Goal: Ask a question: Seek information or help from site administrators or community

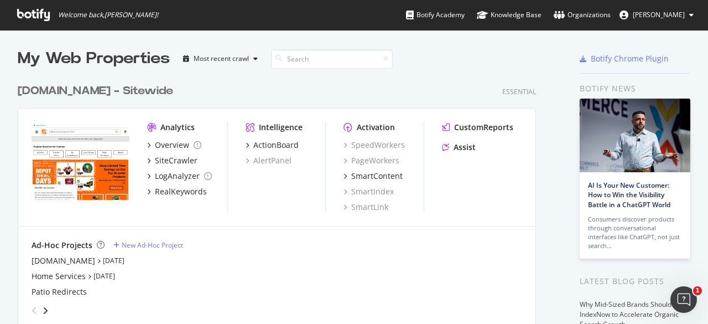
click at [72, 92] on div "Homedepot.ca - Sitewide" at bounding box center [95, 91] width 155 height 16
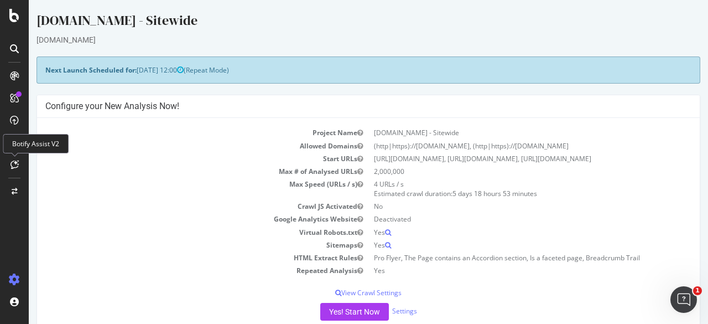
click at [14, 165] on icon at bounding box center [15, 164] width 8 height 9
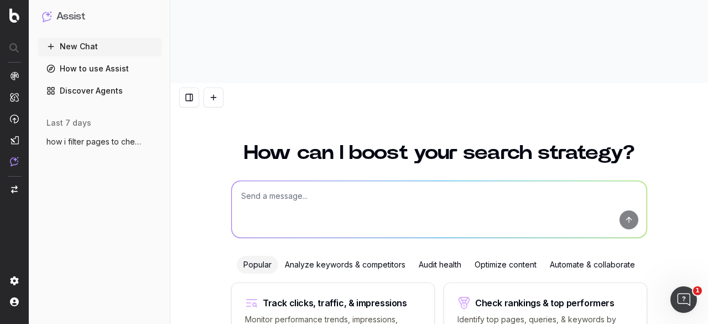
click at [308, 181] on textarea at bounding box center [439, 209] width 415 height 56
paste textarea "[URL][DOMAIN_NAME]"
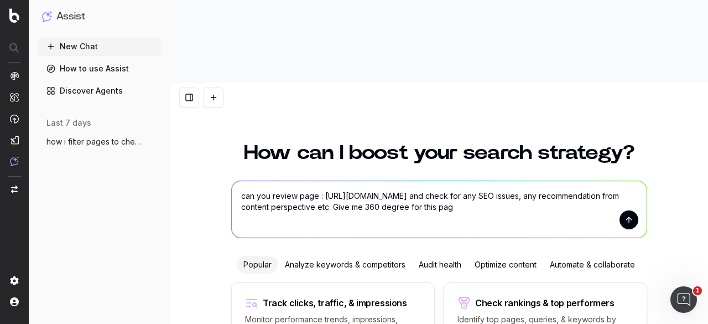
type textarea "can you review page : [URL][DOMAIN_NAME] and check for any SEO issues, any reco…"
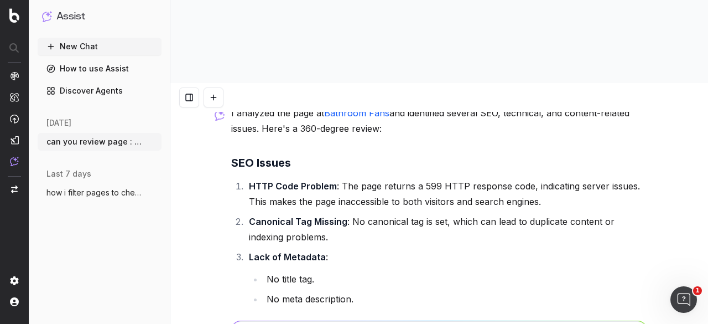
scroll to position [111, 0]
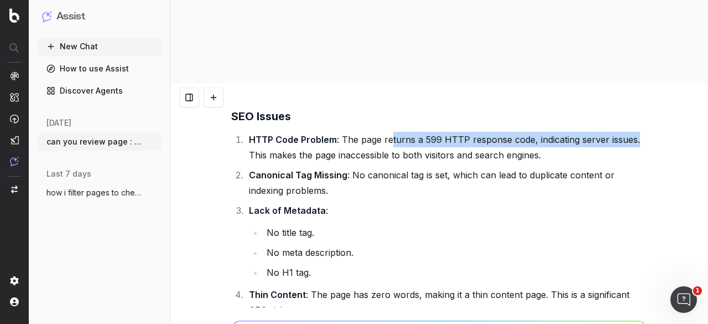
drag, startPoint x: 386, startPoint y: 72, endPoint x: 631, endPoint y: 70, distance: 244.5
click at [631, 132] on li "HTTP Code Problem : The page returns a 599 HTTP response code, indicating serve…" at bounding box center [447, 147] width 402 height 31
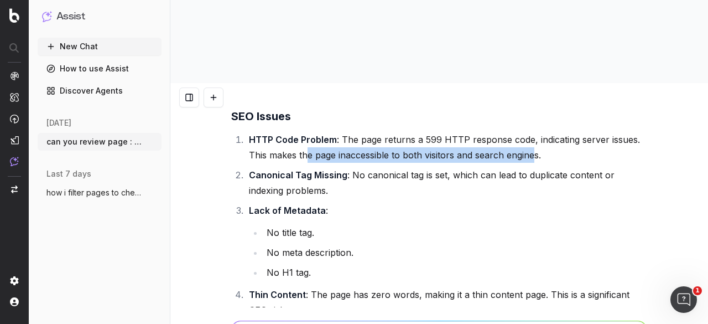
drag, startPoint x: 301, startPoint y: 87, endPoint x: 532, endPoint y: 85, distance: 230.1
click at [532, 132] on li "HTTP Code Problem : The page returns a 599 HTTP response code, indicating serve…" at bounding box center [447, 147] width 402 height 31
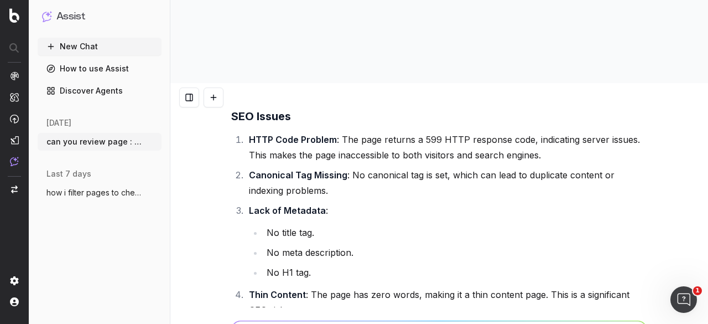
click at [420, 167] on li "Canonical Tag Missing : No canonical tag is set, which can lead to duplicate co…" at bounding box center [447, 182] width 402 height 31
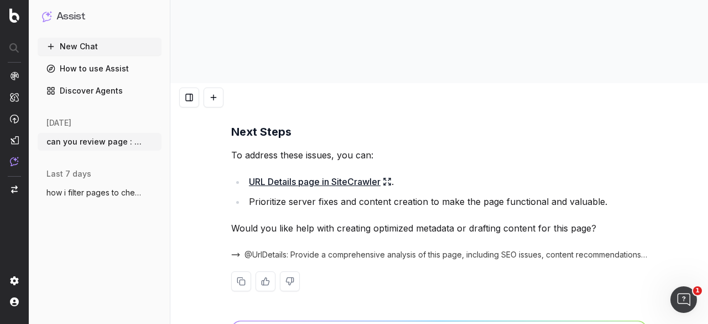
scroll to position [902, 0]
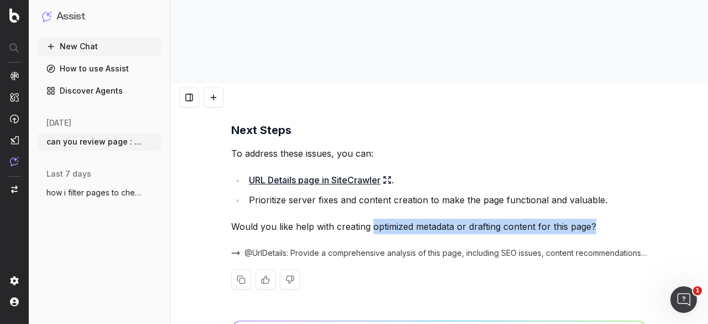
drag, startPoint x: 376, startPoint y: 143, endPoint x: 607, endPoint y: 148, distance: 231.3
click at [607, 219] on p "Would you like help with creating optimized metadata or drafting content for th…" at bounding box center [439, 226] width 416 height 15
click at [603, 219] on p "Would you like help with creating optimized metadata or drafting content for th…" at bounding box center [439, 226] width 416 height 15
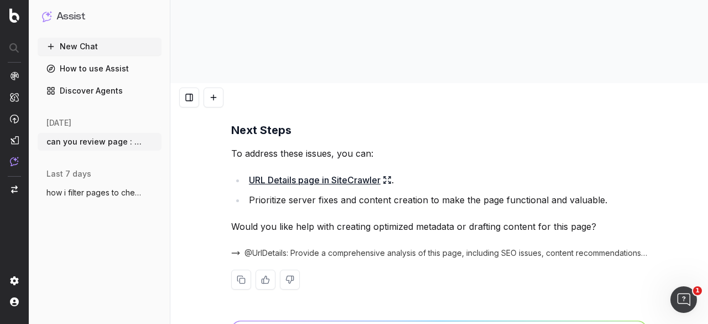
type textarea "would create a revenue focused approach for this"
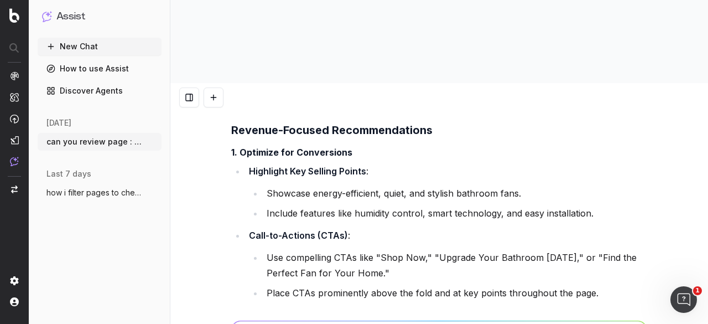
scroll to position [1196, 0]
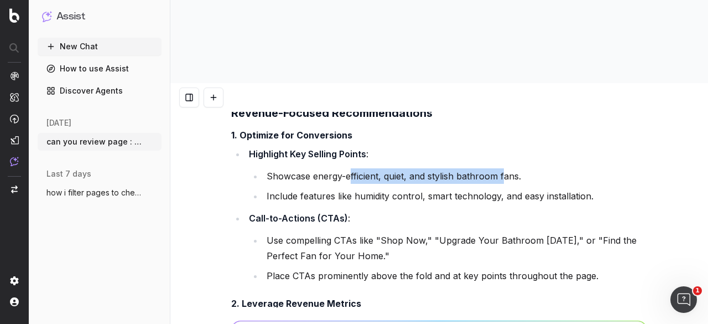
drag, startPoint x: 355, startPoint y: 111, endPoint x: 500, endPoint y: 114, distance: 145.5
click at [500, 168] on li "Showcase energy-efficient, quiet, and stylish bathroom fans." at bounding box center [455, 175] width 384 height 15
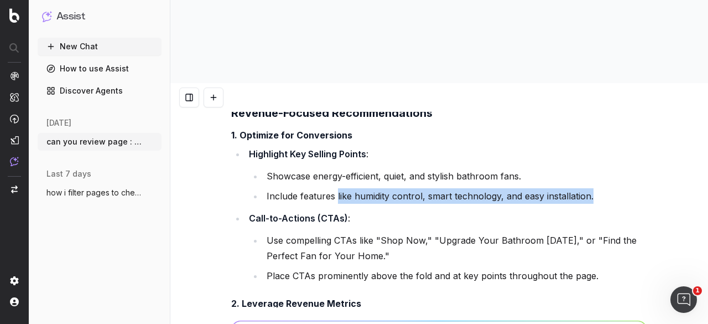
drag, startPoint x: 333, startPoint y: 128, endPoint x: 485, endPoint y: 143, distance: 152.9
click at [485, 146] on ul "Highlight Key Selling Points : Showcase energy-efficient, quiet, and stylish ba…" at bounding box center [439, 214] width 416 height 137
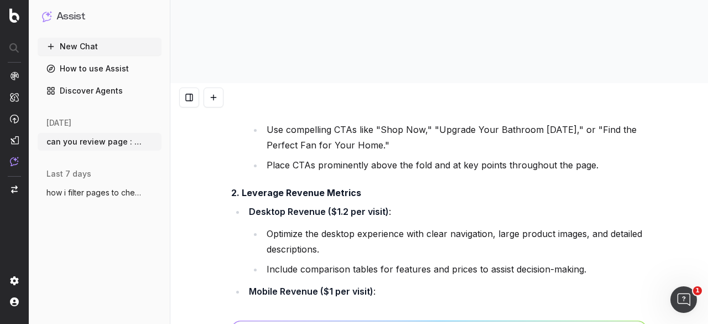
scroll to position [1362, 0]
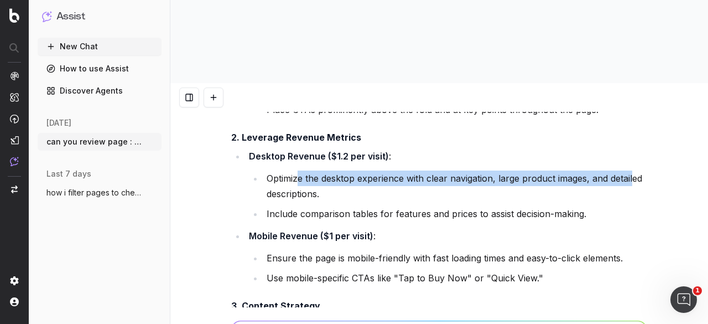
drag, startPoint x: 294, startPoint y: 111, endPoint x: 627, endPoint y: 110, distance: 333.0
click at [627, 170] on li "Optimize the desktop experience with clear navigation, large product images, an…" at bounding box center [455, 185] width 384 height 31
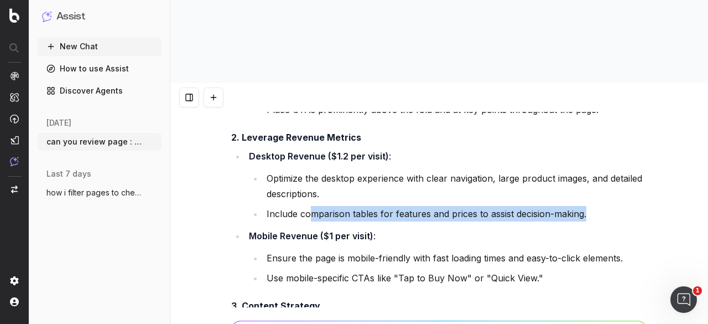
drag, startPoint x: 331, startPoint y: 140, endPoint x: 643, endPoint y: 142, distance: 312.0
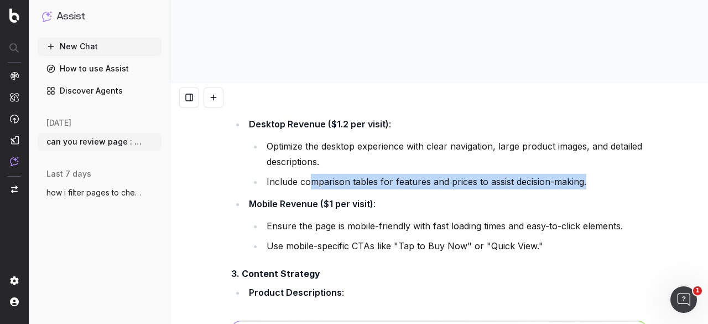
scroll to position [1417, 0]
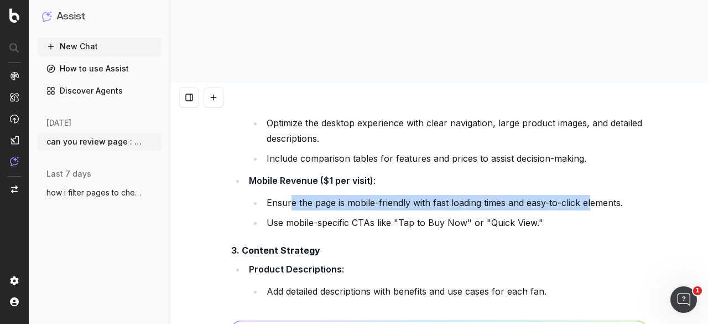
drag, startPoint x: 287, startPoint y: 138, endPoint x: 588, endPoint y: 139, distance: 300.9
click at [588, 195] on li "Ensure the page is mobile-friendly with fast loading times and easy-to-click el…" at bounding box center [455, 202] width 384 height 15
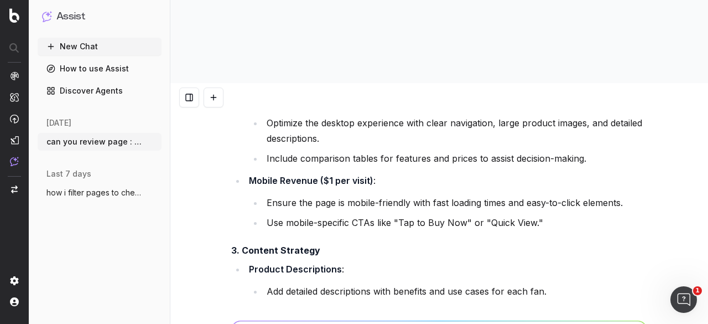
click at [282, 215] on li "Use mobile-specific CTAs like "Tap to Buy Now" or "Quick View."" at bounding box center [455, 222] width 384 height 15
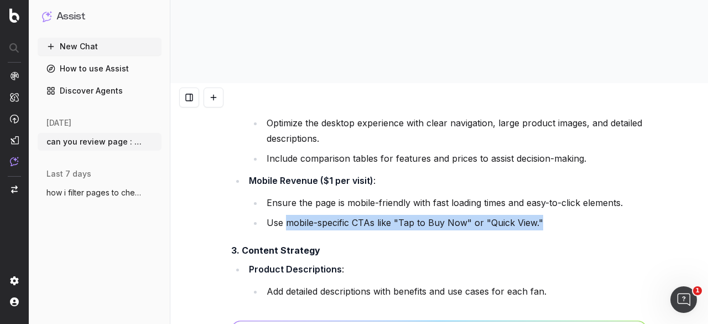
drag, startPoint x: 294, startPoint y: 154, endPoint x: 534, endPoint y: 155, distance: 239.5
click at [534, 215] on li "Use mobile-specific CTAs like "Tap to Buy Now" or "Quick View."" at bounding box center [455, 222] width 384 height 15
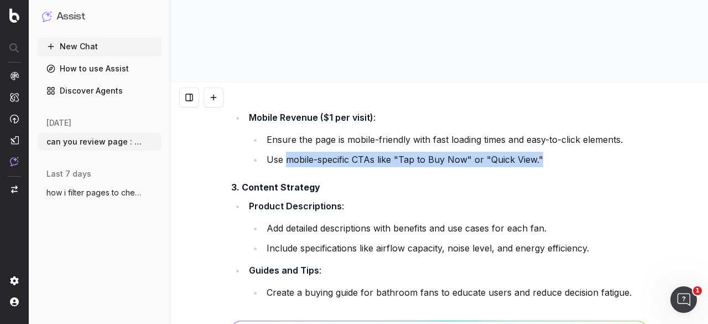
scroll to position [1528, 0]
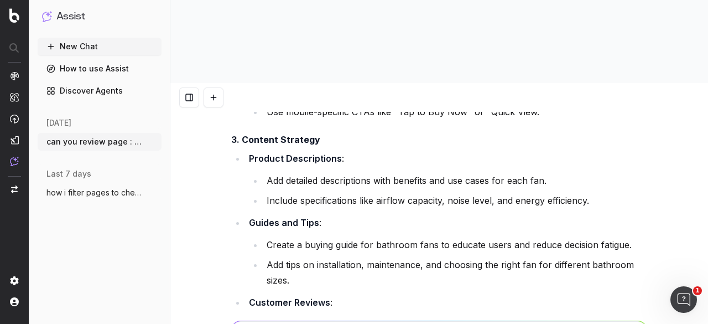
click at [287, 134] on strong "3. Content Strategy" at bounding box center [275, 139] width 89 height 11
click at [281, 153] on strong "Product Descriptions" at bounding box center [295, 158] width 93 height 11
click at [305, 173] on li "Add detailed descriptions with benefits and use cases for each fan." at bounding box center [455, 180] width 384 height 15
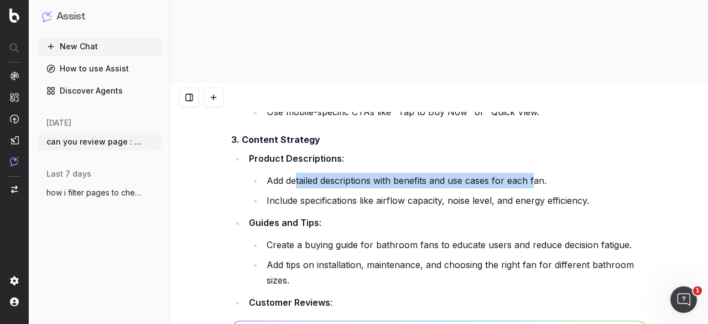
drag, startPoint x: 290, startPoint y: 117, endPoint x: 532, endPoint y: 118, distance: 242.3
click at [532, 173] on li "Add detailed descriptions with benefits and use cases for each fan." at bounding box center [455, 180] width 384 height 15
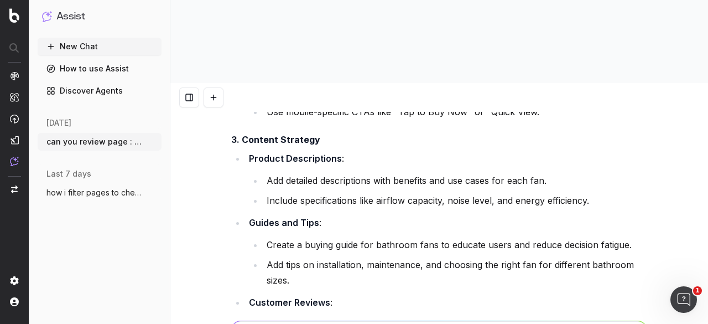
click at [448, 150] on ul "Product Descriptions : Add detailed descriptions with benefits and use cases fo…" at bounding box center [439, 240] width 416 height 181
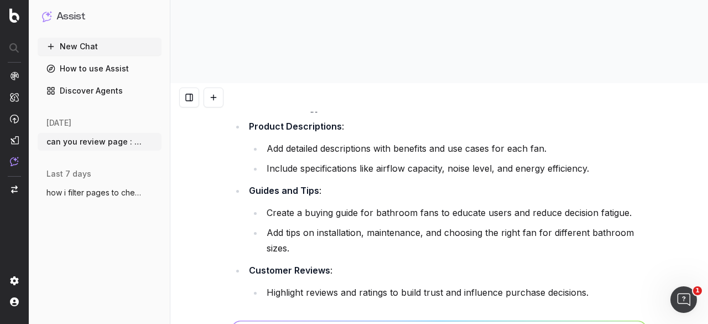
scroll to position [1583, 0]
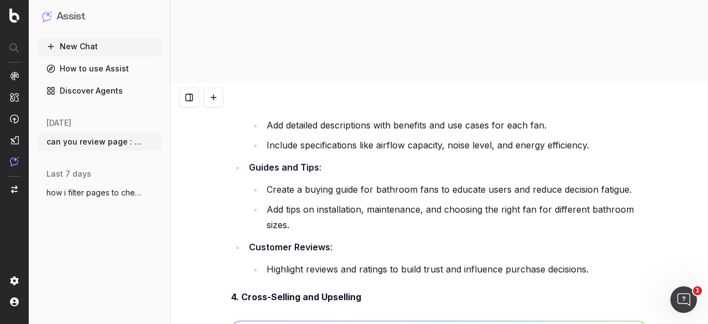
click at [298, 162] on strong "Guides and Tips" at bounding box center [284, 167] width 70 height 11
click at [321, 181] on li "Create a buying guide for bathroom fans to educate users and reduce decision fa…" at bounding box center [455, 188] width 384 height 15
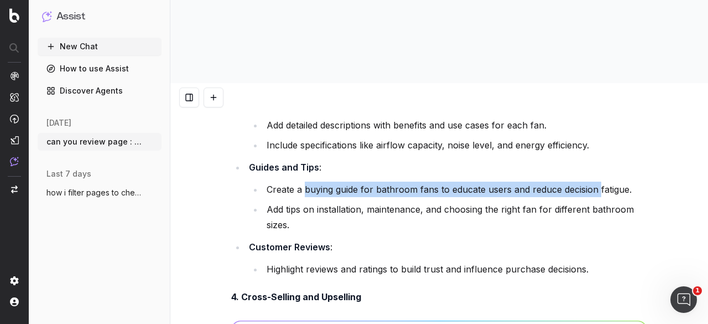
drag, startPoint x: 301, startPoint y: 124, endPoint x: 594, endPoint y: 121, distance: 293.2
click at [594, 181] on li "Create a buying guide for bathroom fans to educate users and reduce decision fa…" at bounding box center [455, 188] width 384 height 15
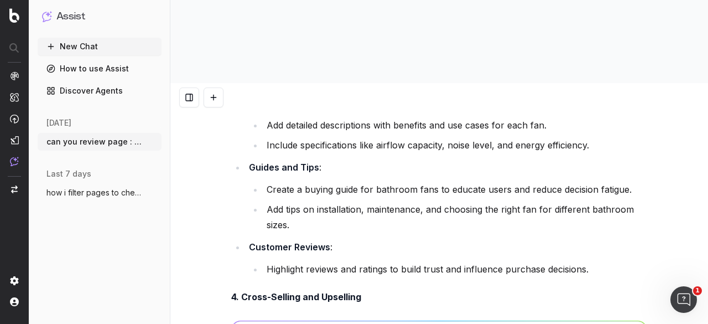
drag, startPoint x: 441, startPoint y: 180, endPoint x: 425, endPoint y: 190, distance: 18.6
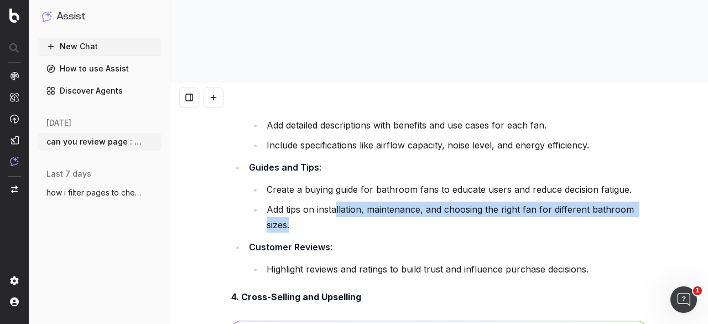
drag, startPoint x: 425, startPoint y: 190, endPoint x: 332, endPoint y: 149, distance: 101.8
click at [332, 201] on li "Add tips on installation, maintenance, and choosing the right fan for different…" at bounding box center [455, 216] width 384 height 31
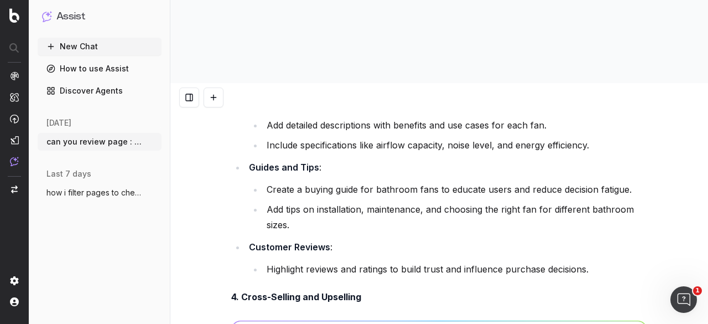
click at [308, 169] on ul "Product Descriptions : Add detailed descriptions with benefits and use cases fo…" at bounding box center [439, 185] width 416 height 181
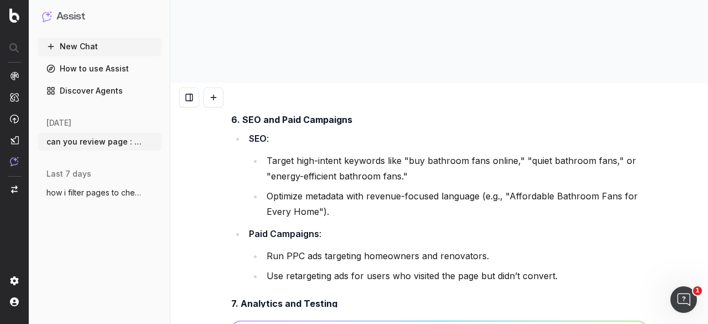
scroll to position [2136, 0]
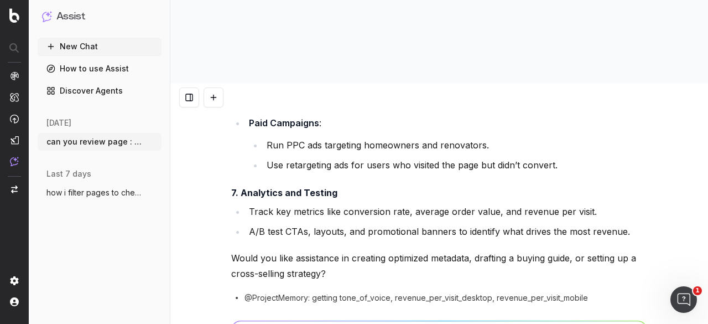
type textarea "create a list of keywords which i need to focus"
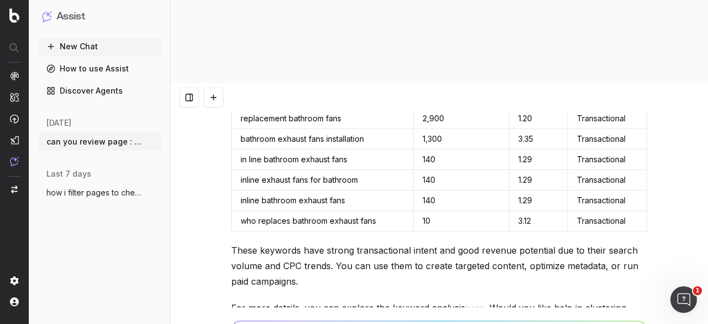
scroll to position [2427, 0]
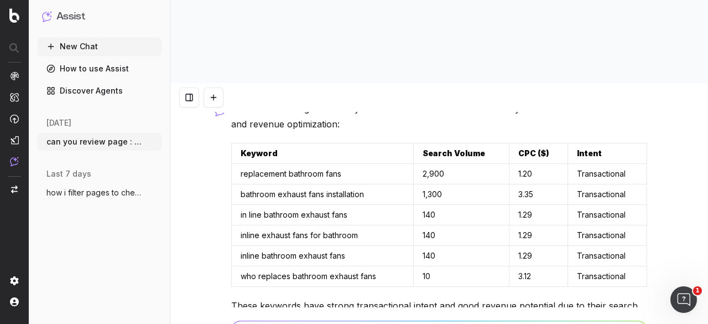
type textarea "also add informational keywords too"
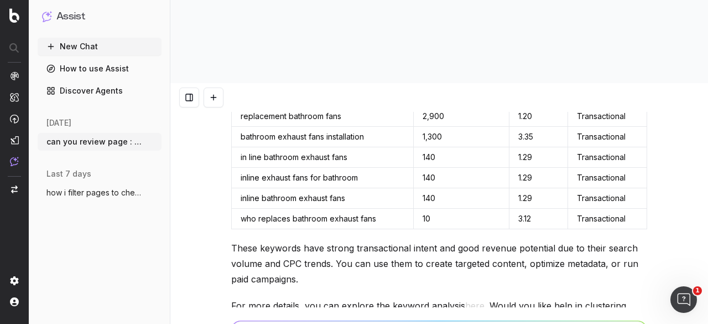
scroll to position [2430, 0]
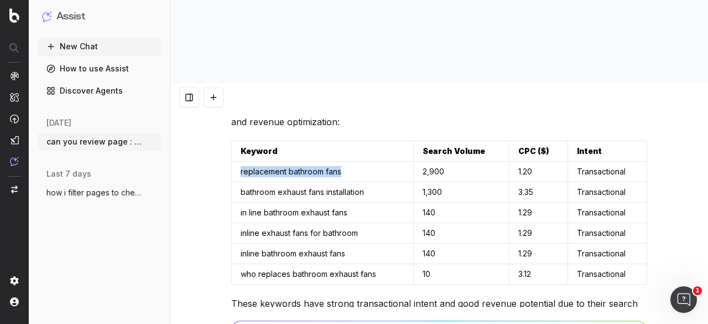
drag, startPoint x: 233, startPoint y: 105, endPoint x: 375, endPoint y: 111, distance: 142.3
click at [375, 162] on td "replacement bathroom fans" at bounding box center [323, 172] width 182 height 20
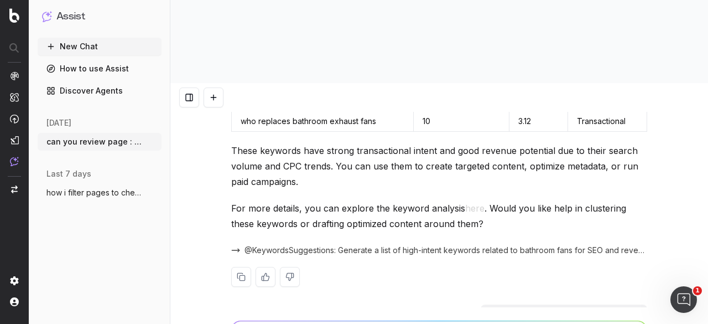
scroll to position [2472, 0]
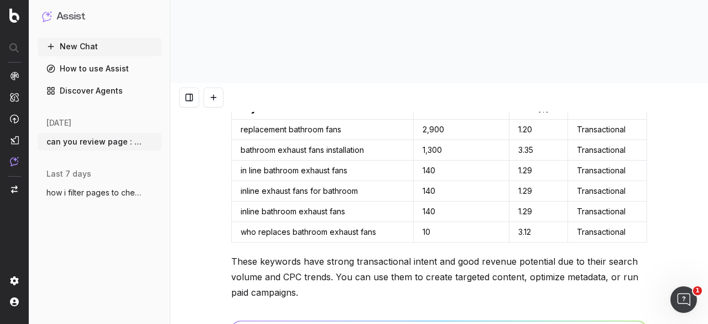
click at [261, 140] on td "bathroom exhaust fans installation" at bounding box center [323, 150] width 182 height 20
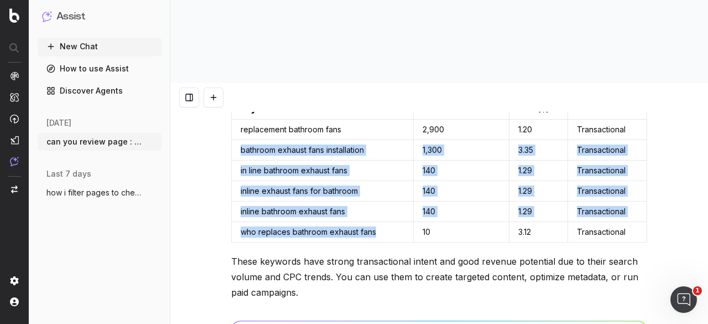
drag, startPoint x: 236, startPoint y: 81, endPoint x: 386, endPoint y: 163, distance: 170.1
click at [386, 163] on tbody "replacement bathroom fans 2,900 1.20 Transactional bathroom exhaust fans instal…" at bounding box center [439, 180] width 415 height 123
